Goal: Check status

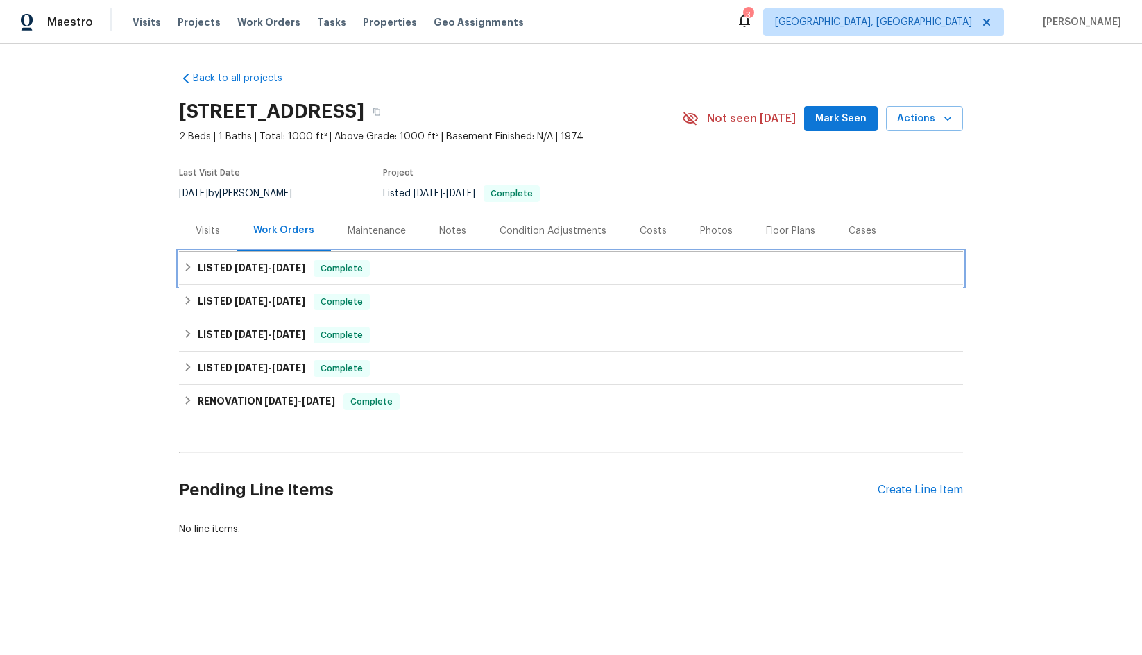
click at [258, 267] on span "[DATE]" at bounding box center [251, 268] width 33 height 10
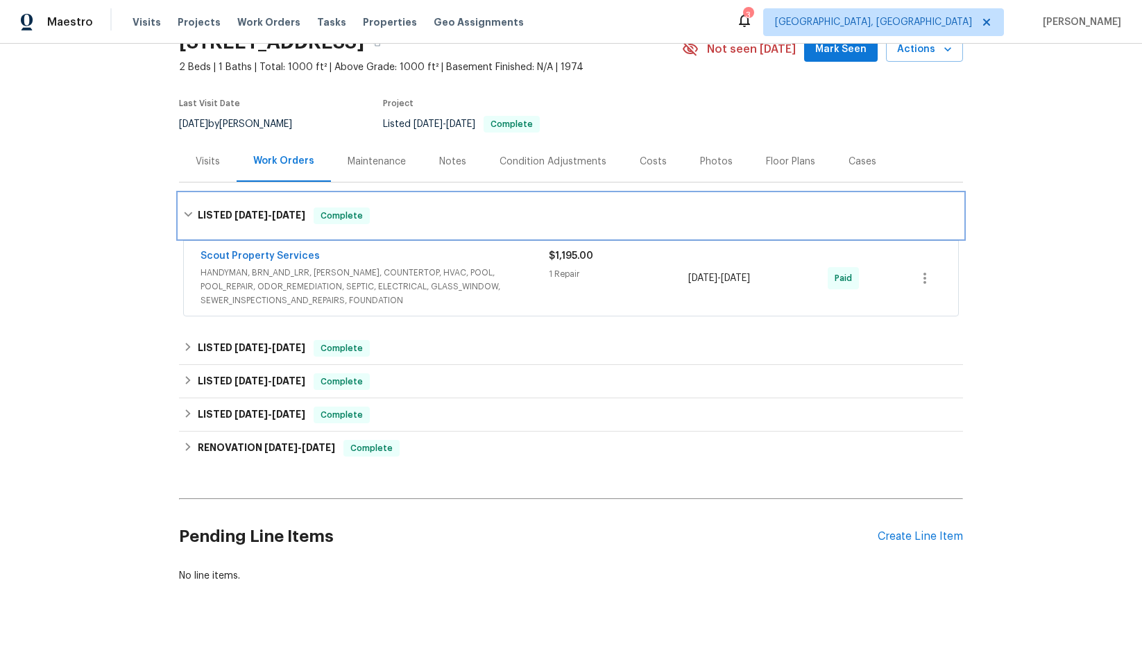
scroll to position [102, 0]
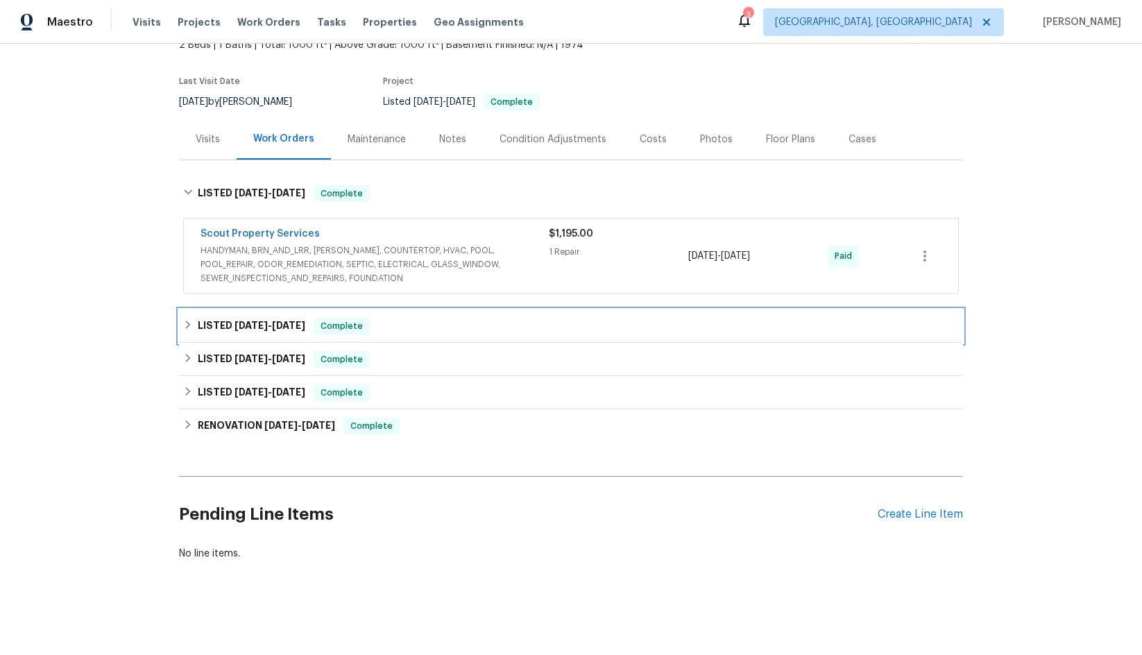
click at [288, 321] on span "[DATE]" at bounding box center [288, 326] width 33 height 10
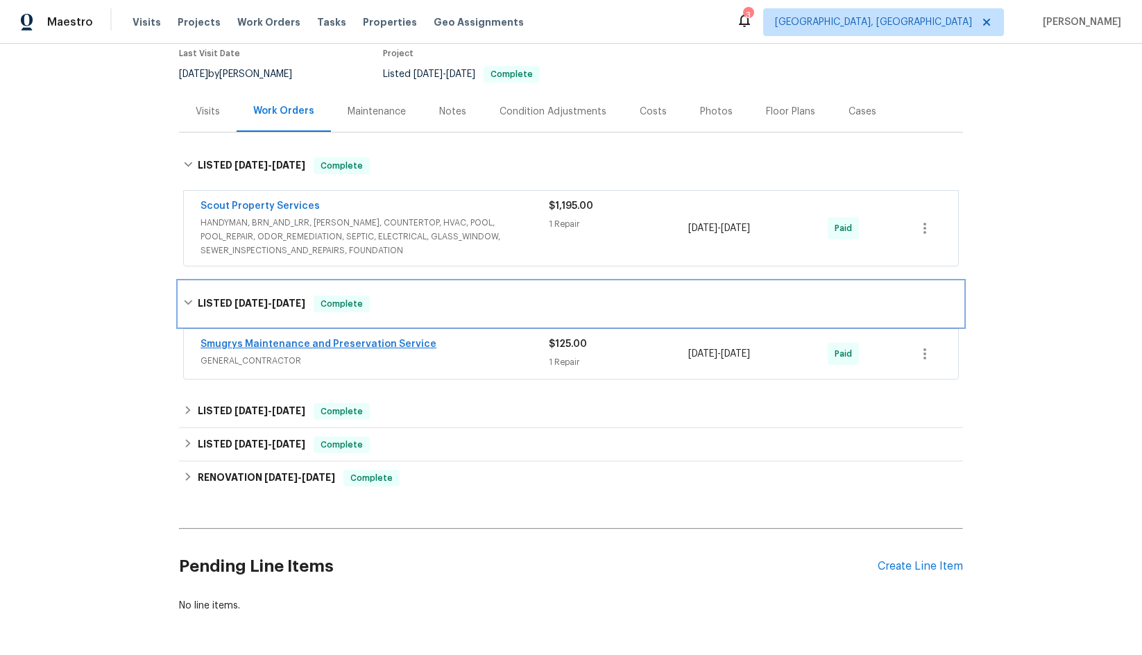
scroll to position [171, 0]
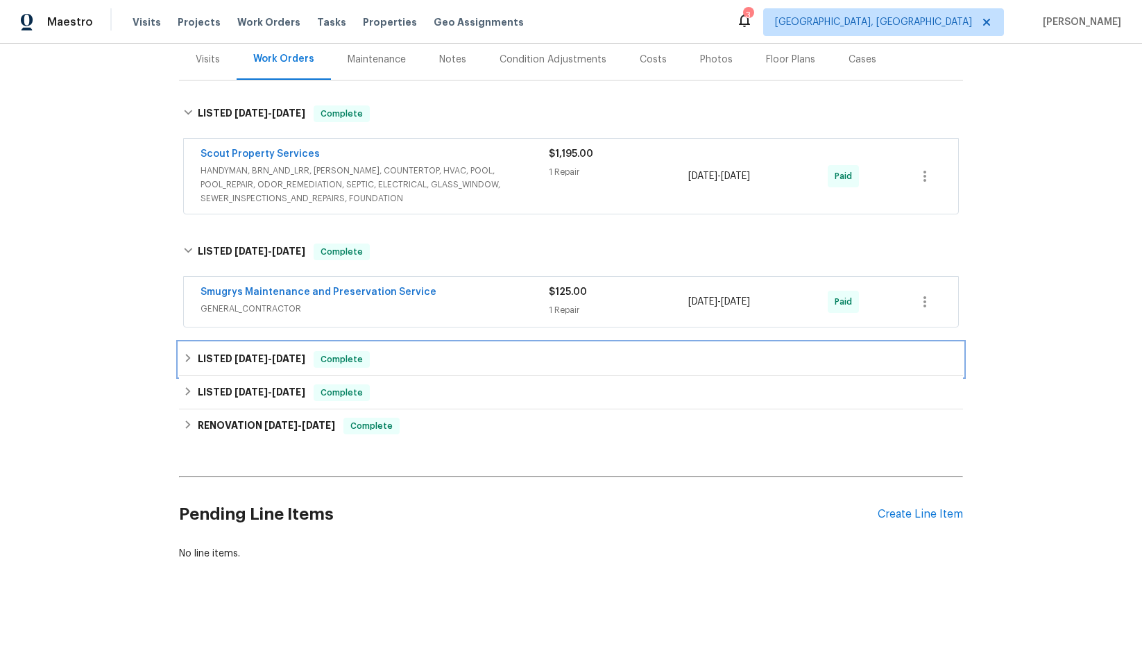
click at [285, 358] on span "[DATE]" at bounding box center [288, 359] width 33 height 10
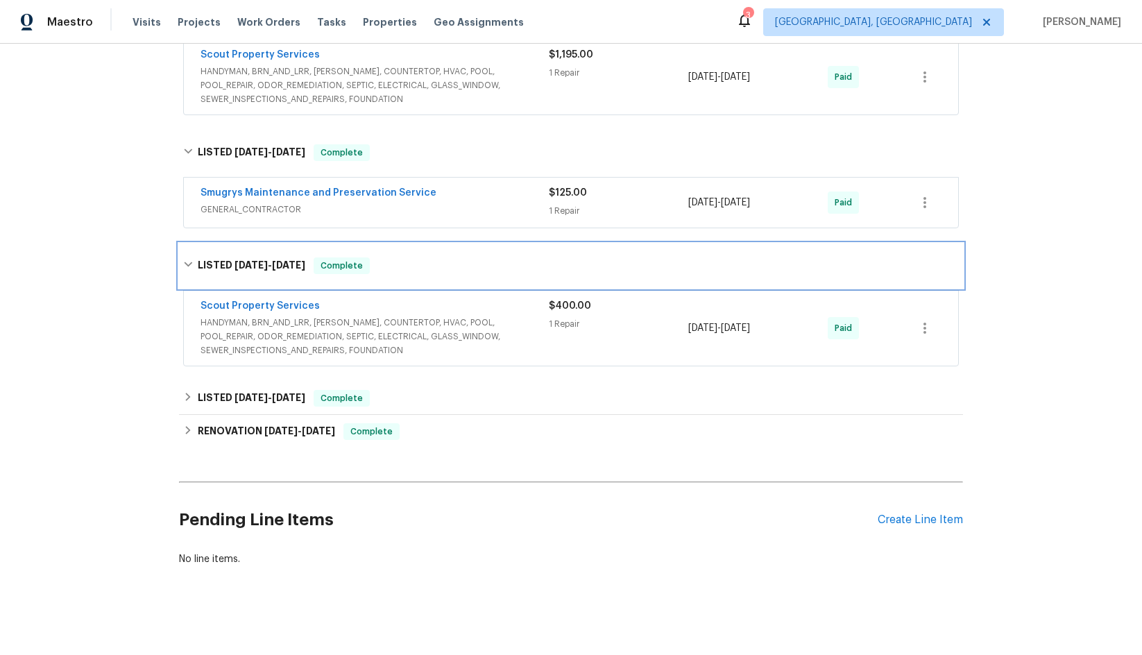
scroll to position [287, 0]
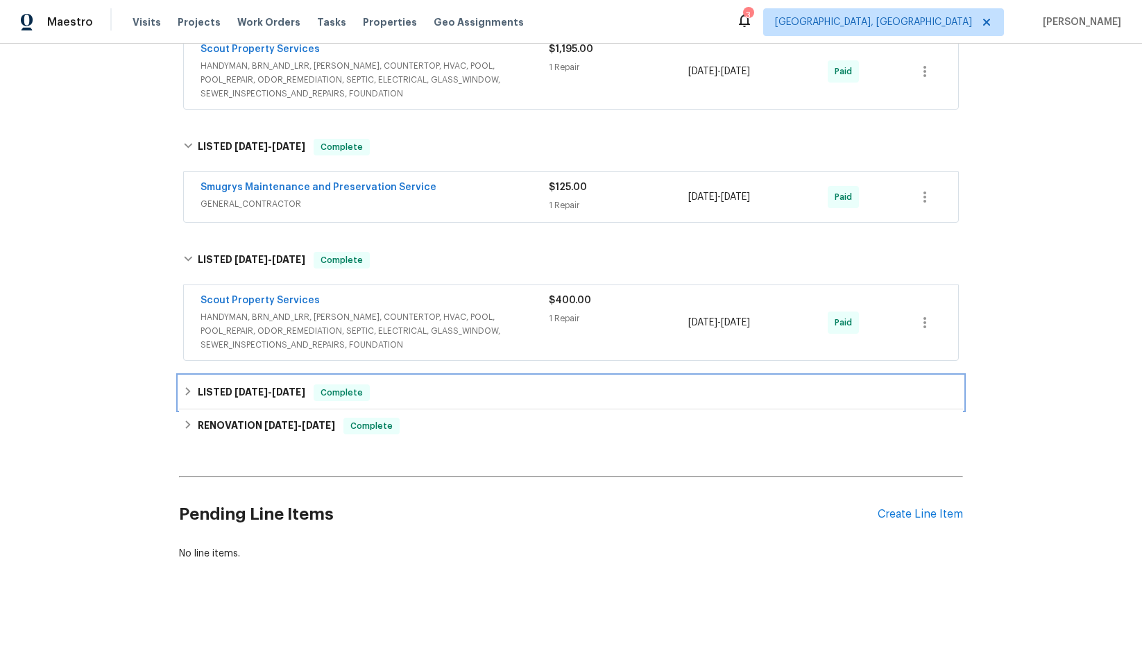
click at [290, 384] on h6 "LISTED [DATE] - [DATE]" at bounding box center [252, 392] width 108 height 17
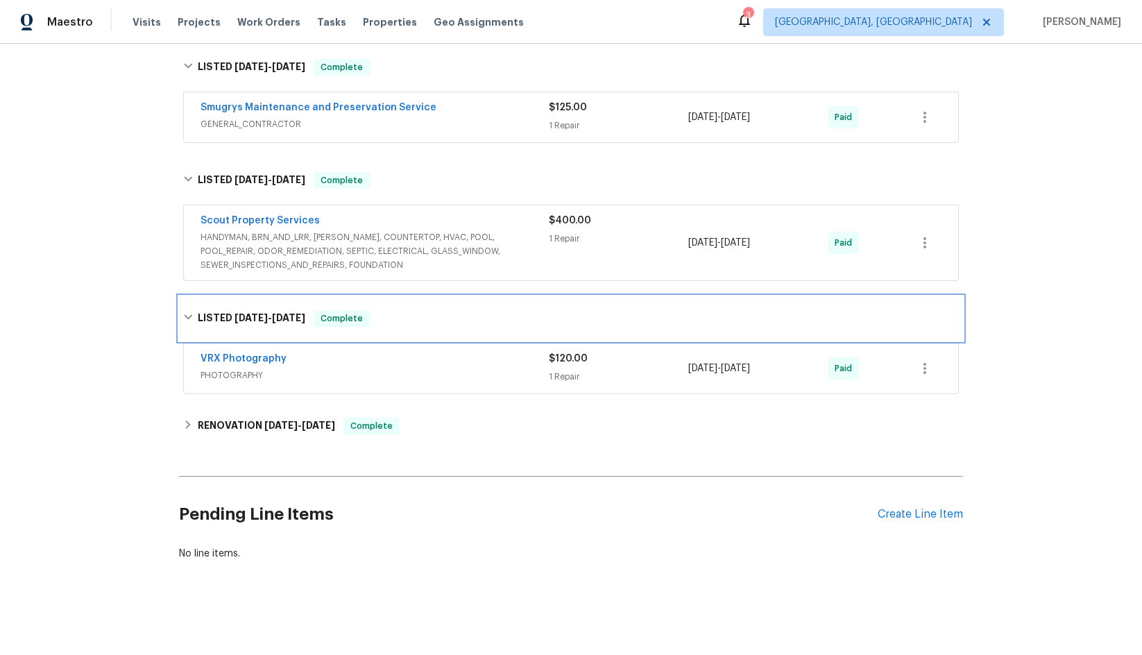
scroll to position [366, 0]
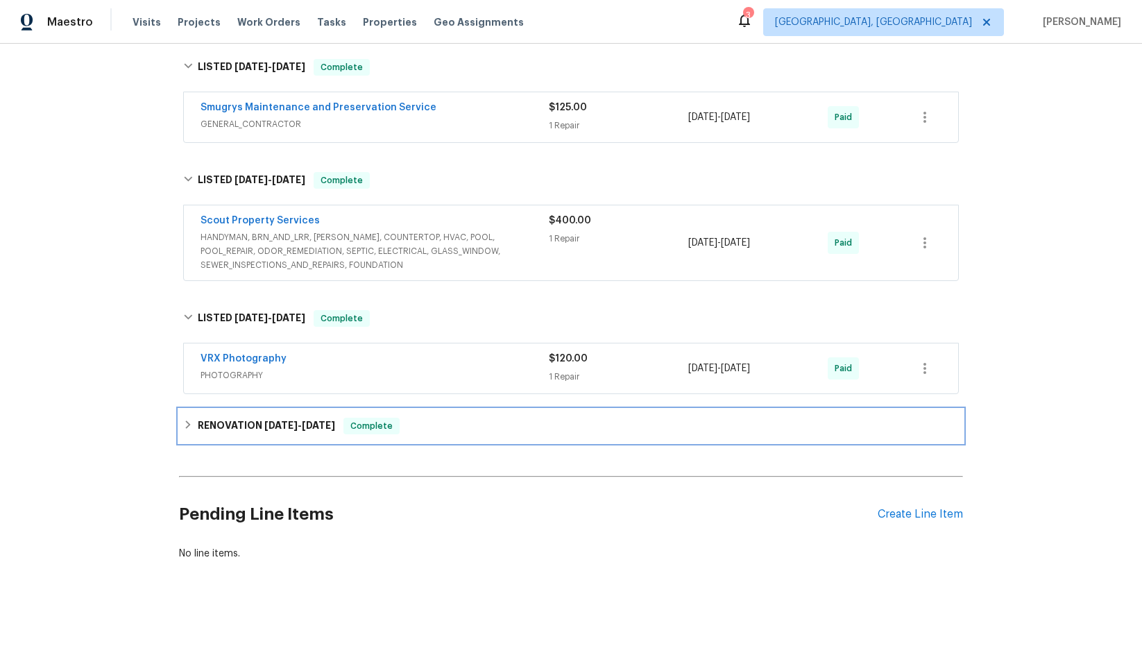
click at [289, 409] on div "RENOVATION [DATE] - [DATE] Complete" at bounding box center [571, 425] width 784 height 33
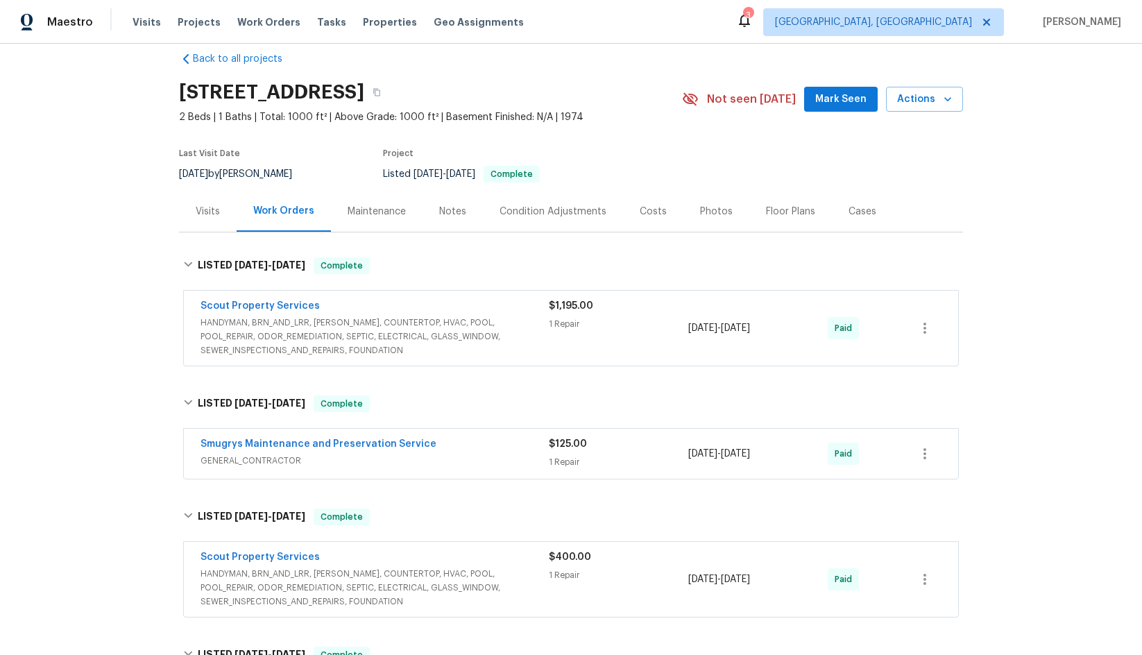
scroll to position [0, 0]
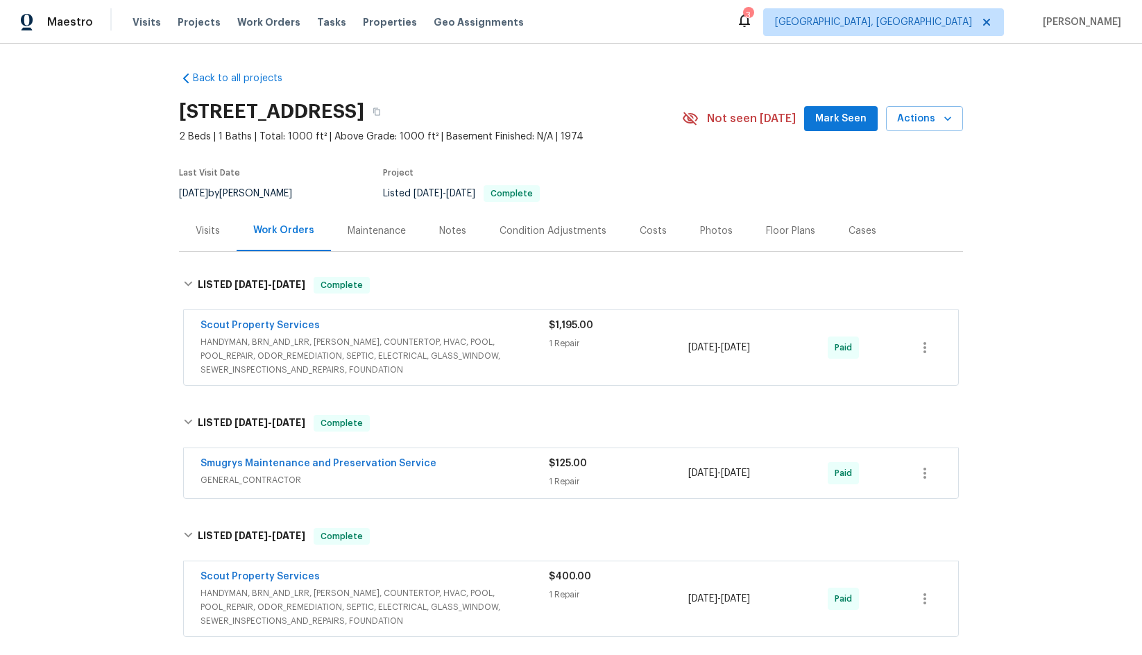
click at [387, 232] on div "Maintenance" at bounding box center [377, 231] width 58 height 14
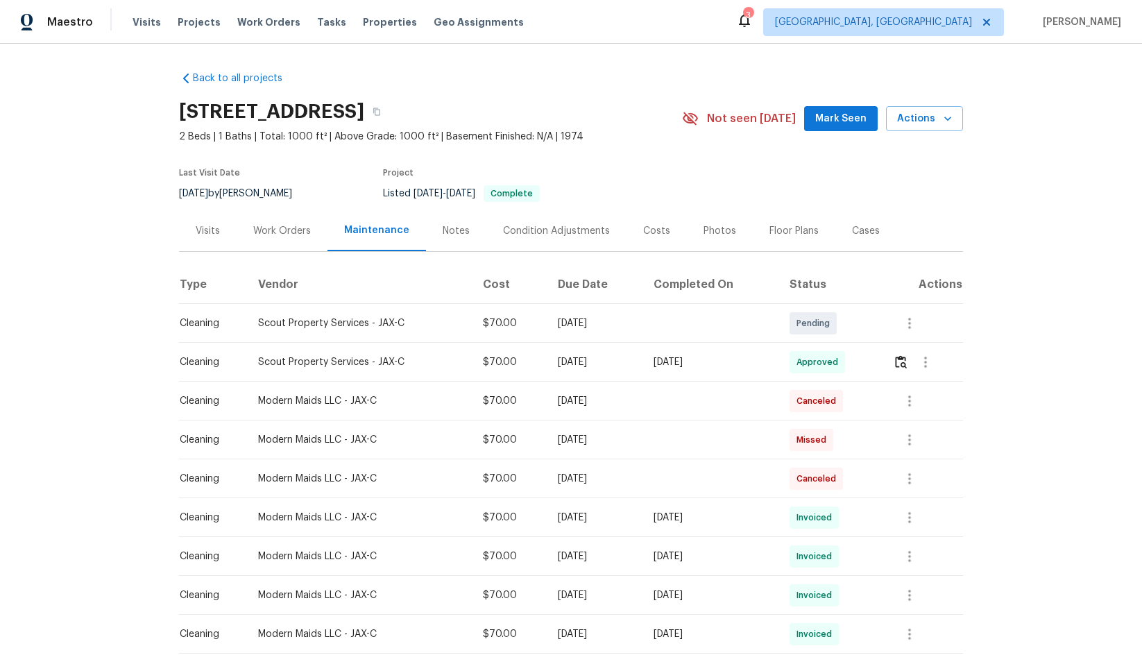
click at [517, 228] on div "Condition Adjustments" at bounding box center [556, 231] width 107 height 14
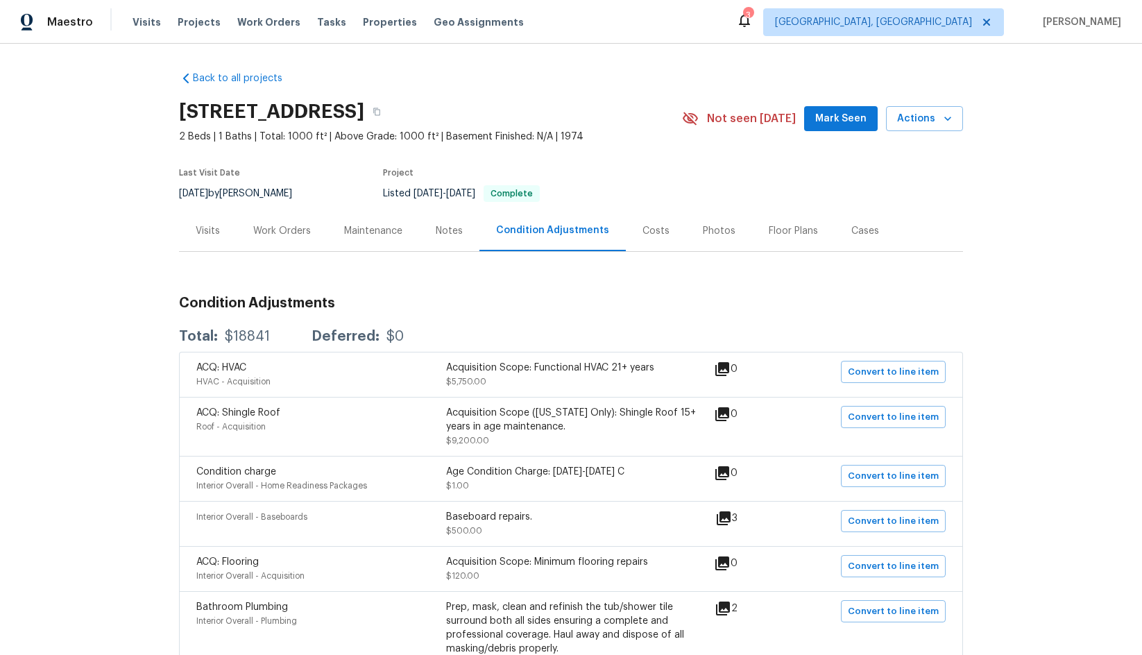
click at [654, 188] on section "[STREET_ADDRESS] 2 Beds | 1 Baths | Total: 1000 ft² | Above Grade: 1000 ft² | B…" at bounding box center [571, 152] width 784 height 117
click at [203, 231] on div "Visits" at bounding box center [208, 231] width 24 height 14
